Goal: Find specific page/section: Find specific page/section

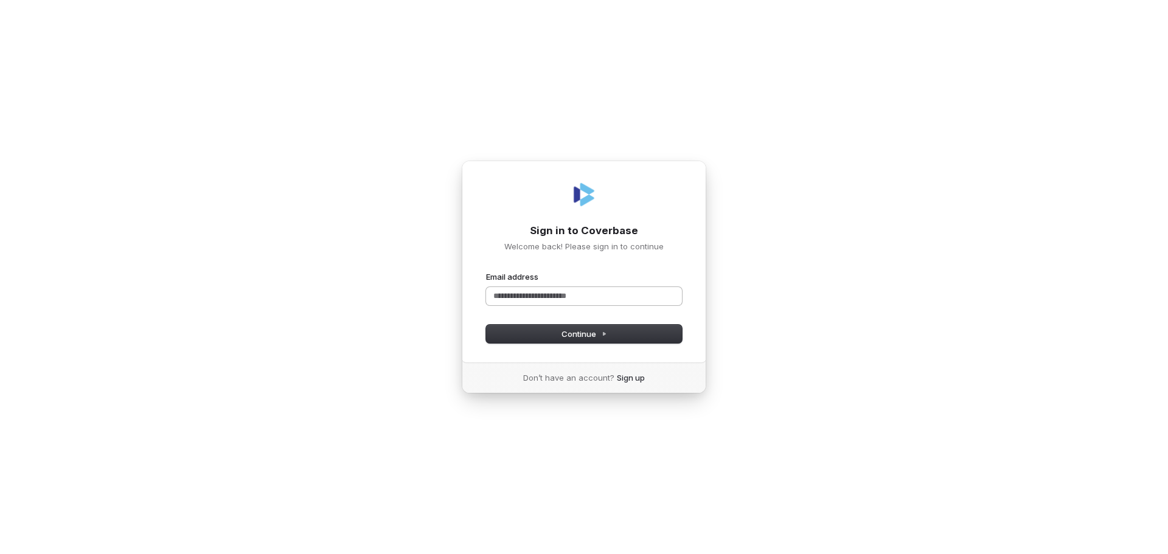
click at [567, 295] on input "Email address" at bounding box center [584, 296] width 196 height 18
click at [590, 327] on button "Continue" at bounding box center [584, 334] width 196 height 18
type input "**********"
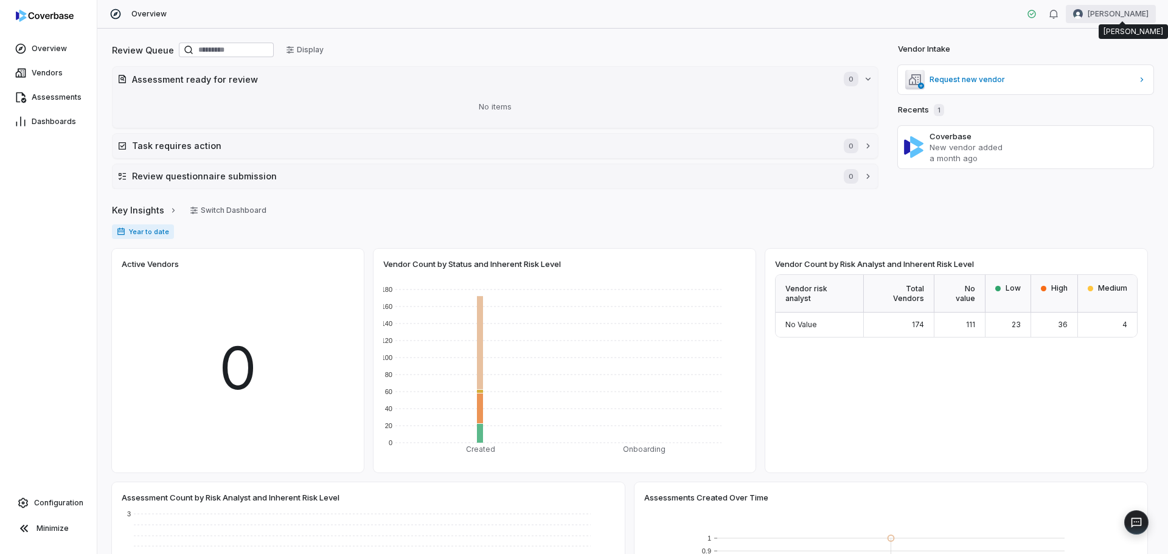
click at [1122, 15] on html "Overview Vendors Assessments Dashboards Configuration Minimize Overview [PERSON…" at bounding box center [584, 277] width 1168 height 554
click at [1115, 57] on div "Organization" at bounding box center [1104, 62] width 93 height 19
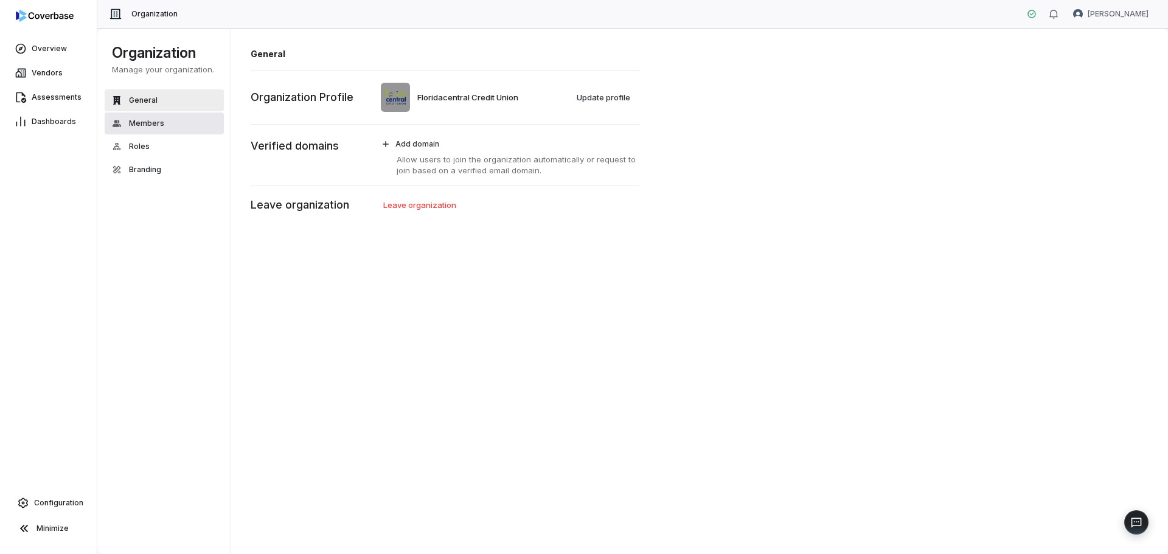
click at [159, 123] on span "Members" at bounding box center [146, 124] width 35 height 10
